Goal: Task Accomplishment & Management: Use online tool/utility

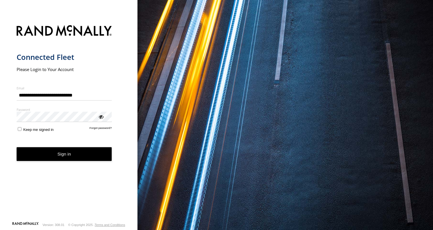
type input "**********"
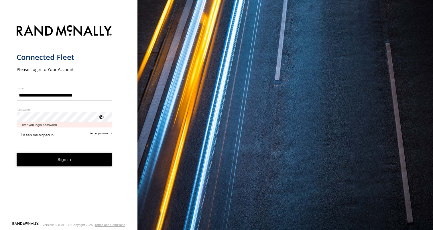
click at [17, 152] on button "Sign in" at bounding box center [64, 159] width 95 height 14
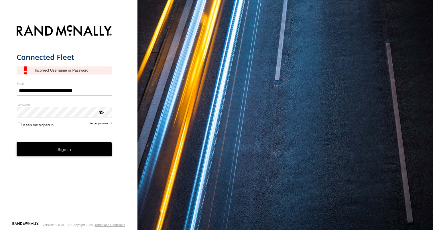
type input "**********"
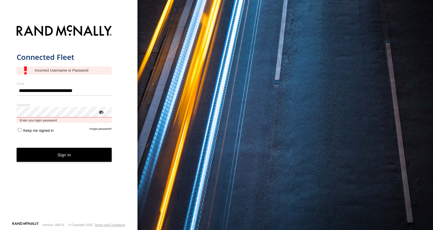
click at [17, 148] on button "Sign in" at bounding box center [64, 155] width 95 height 14
